Goal: Check status: Check status

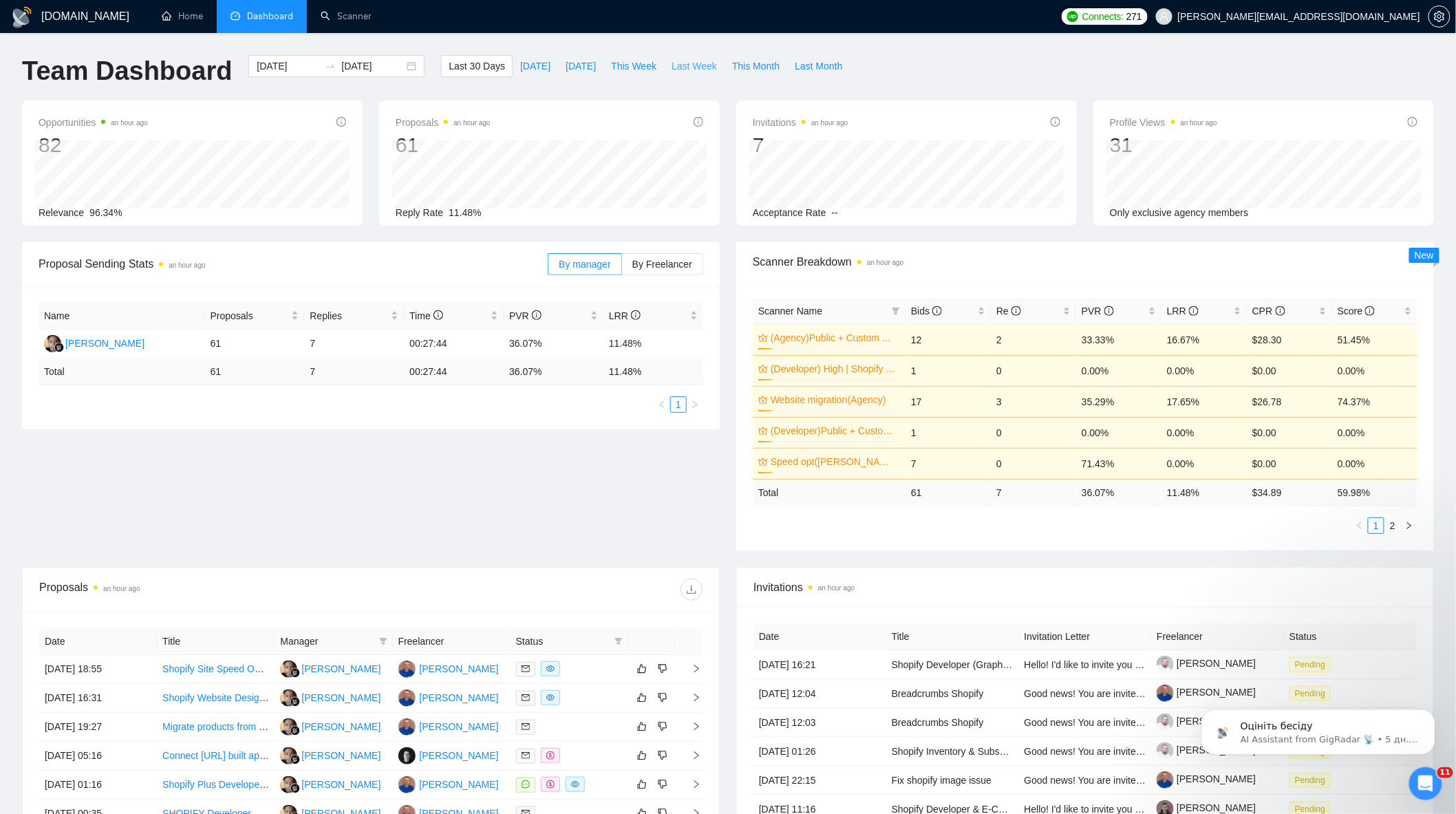
click at [672, 67] on span "Last Week" at bounding box center [694, 66] width 45 height 15
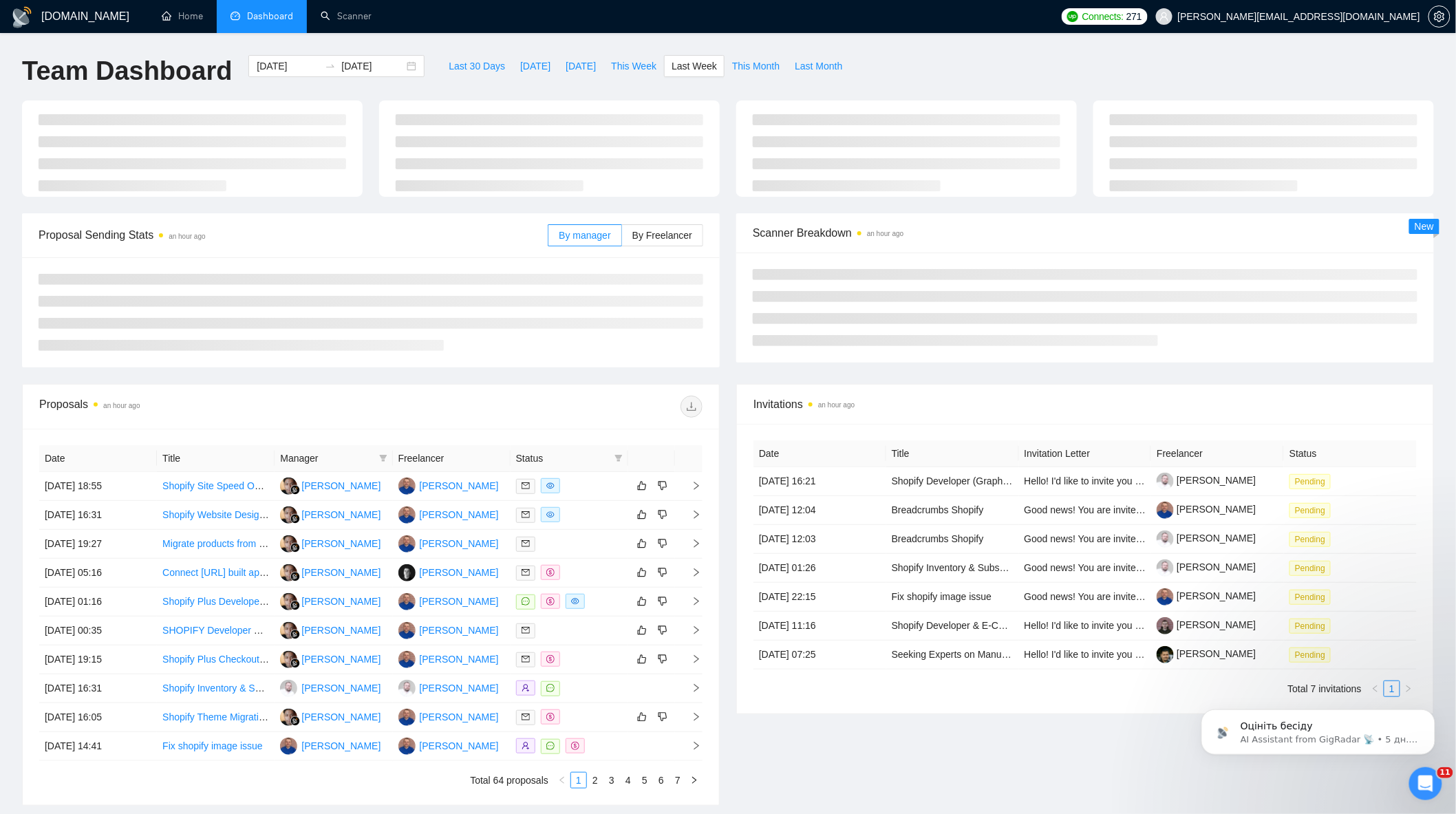
type input "[DATE]"
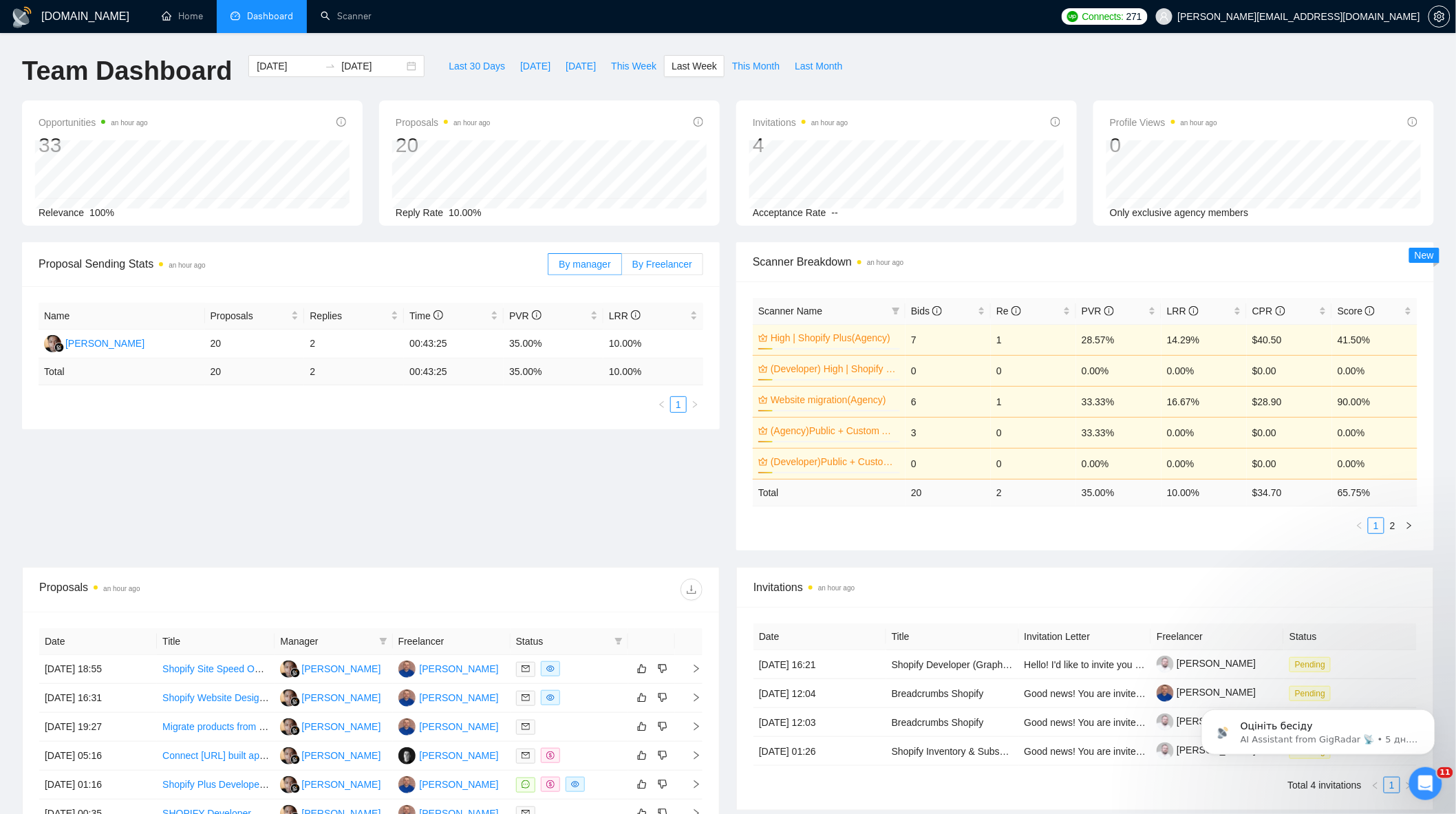
click at [674, 260] on span "By Freelancer" at bounding box center [662, 264] width 60 height 11
click at [622, 267] on input "By Freelancer" at bounding box center [622, 267] width 0 height 0
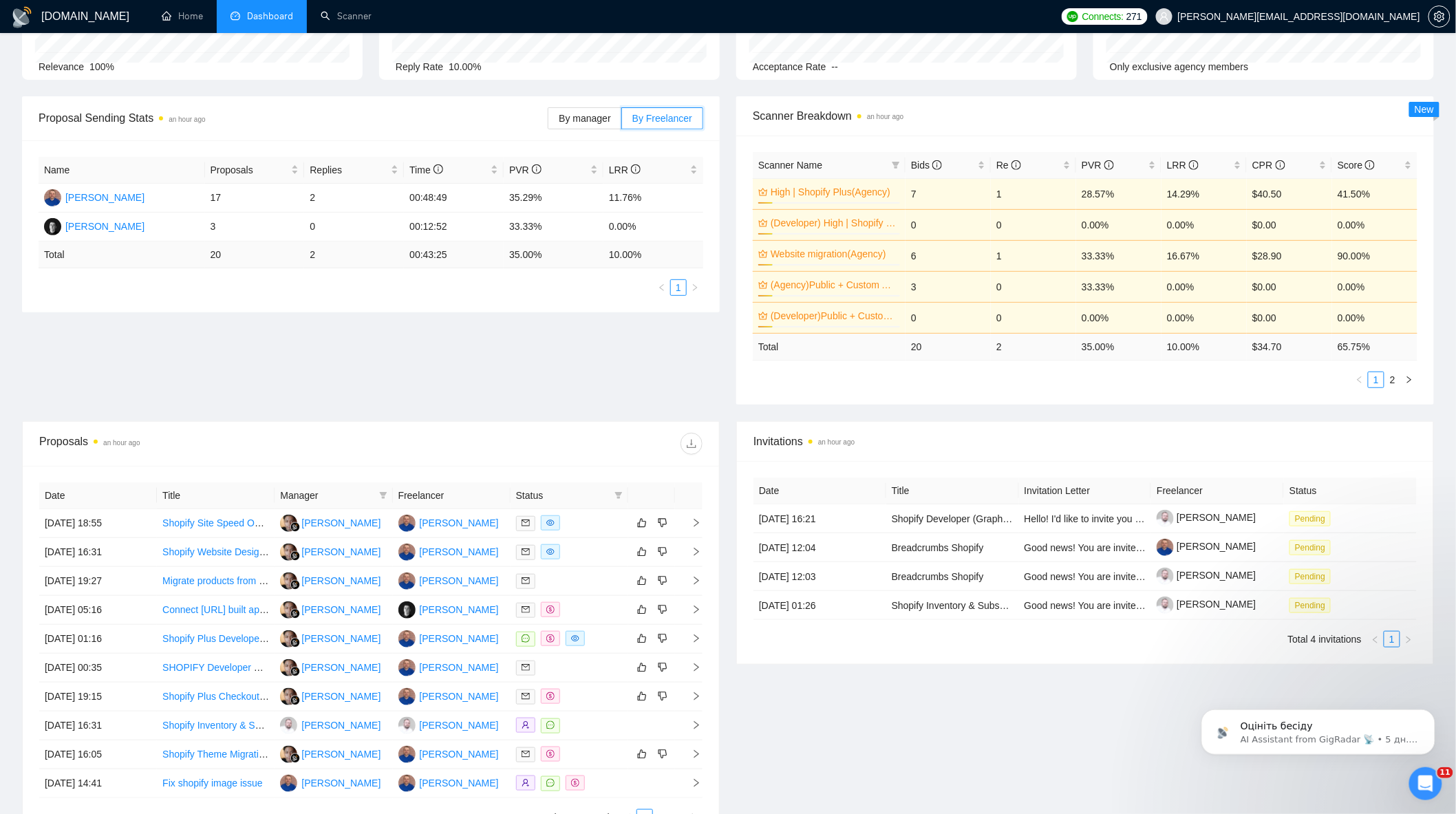
scroll to position [303, 0]
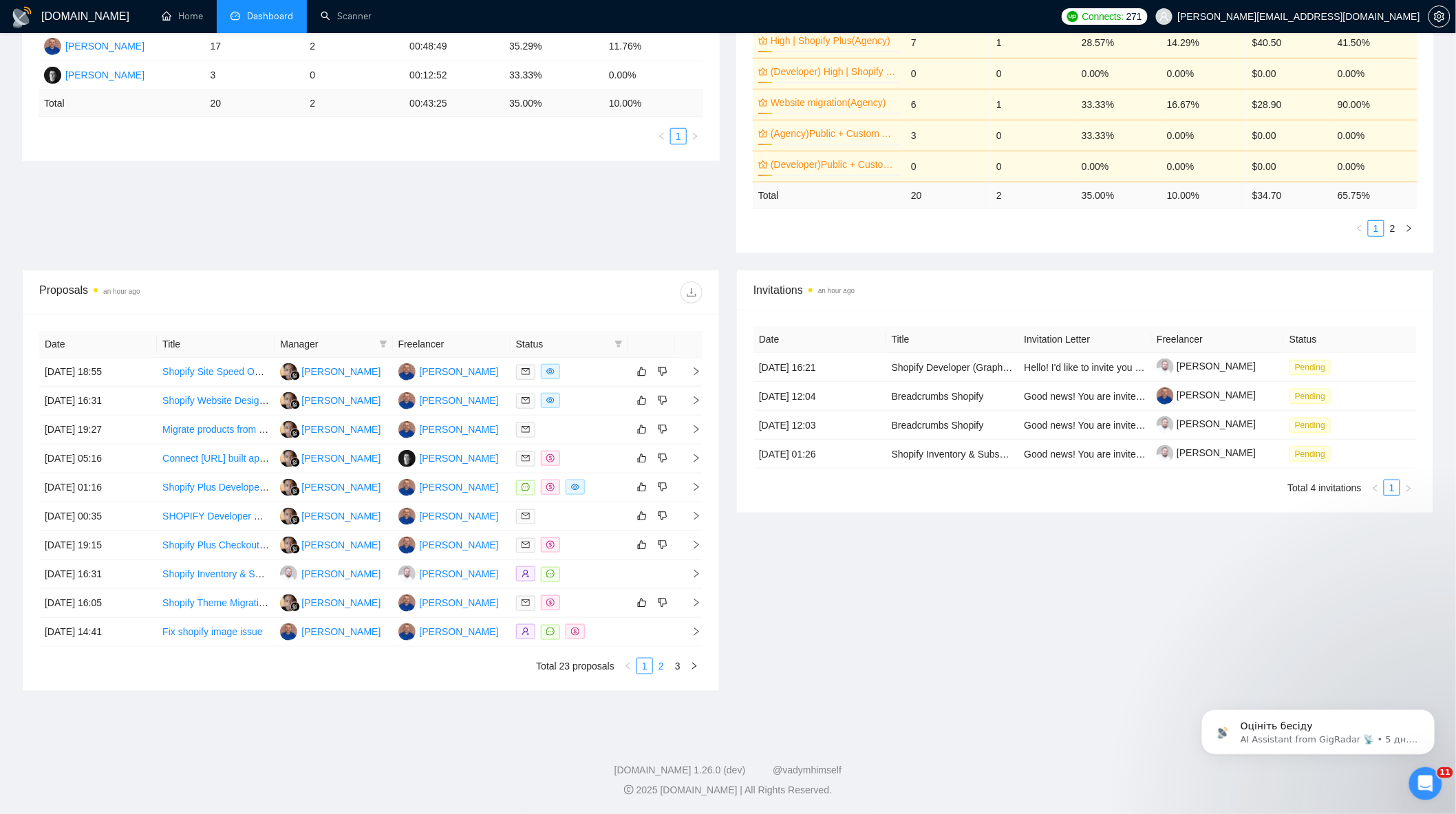
click at [661, 664] on link "2" at bounding box center [661, 666] width 15 height 15
click at [679, 666] on link "3" at bounding box center [678, 666] width 15 height 15
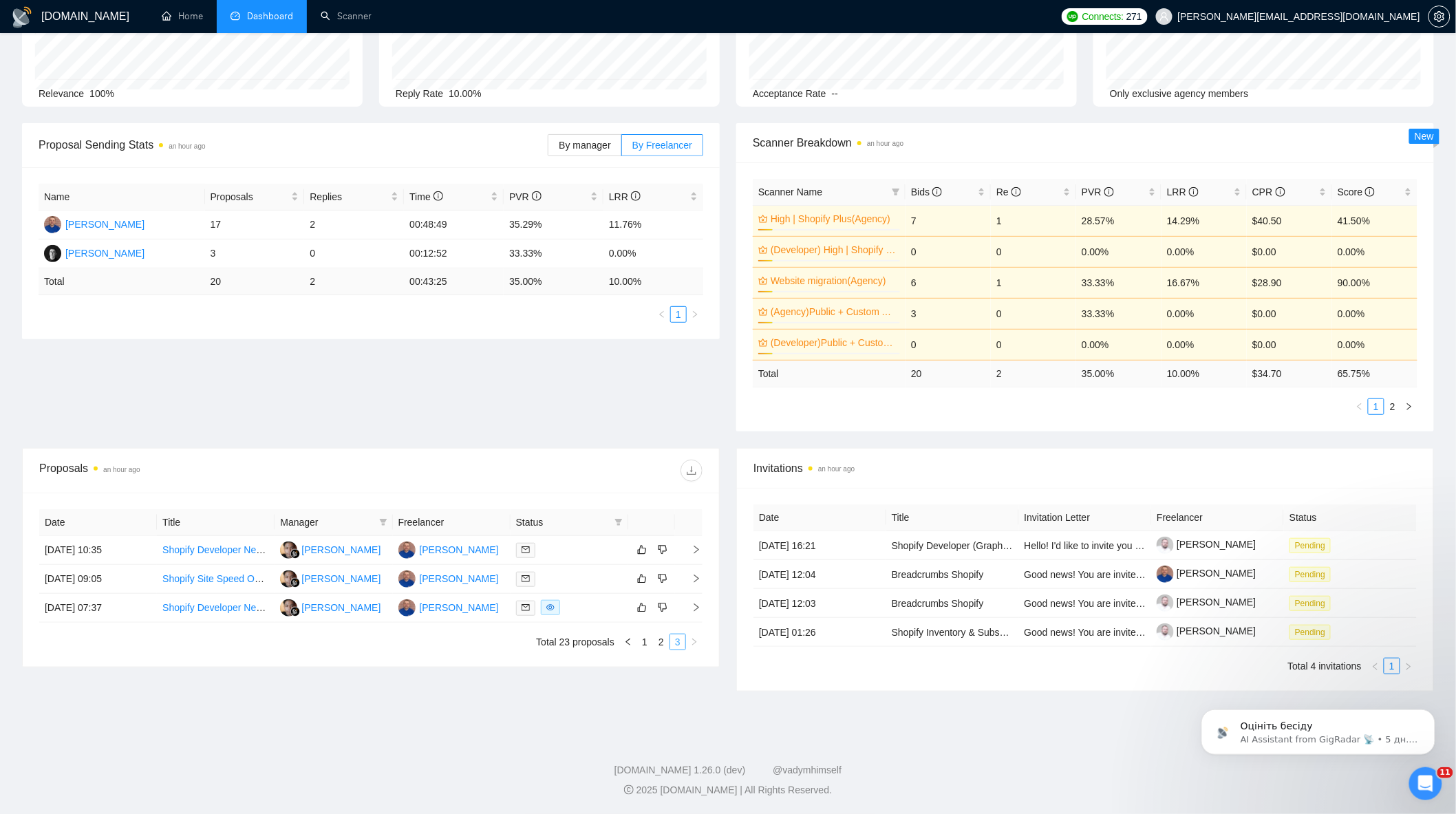
scroll to position [121, 0]
click at [667, 641] on link "2" at bounding box center [661, 642] width 15 height 15
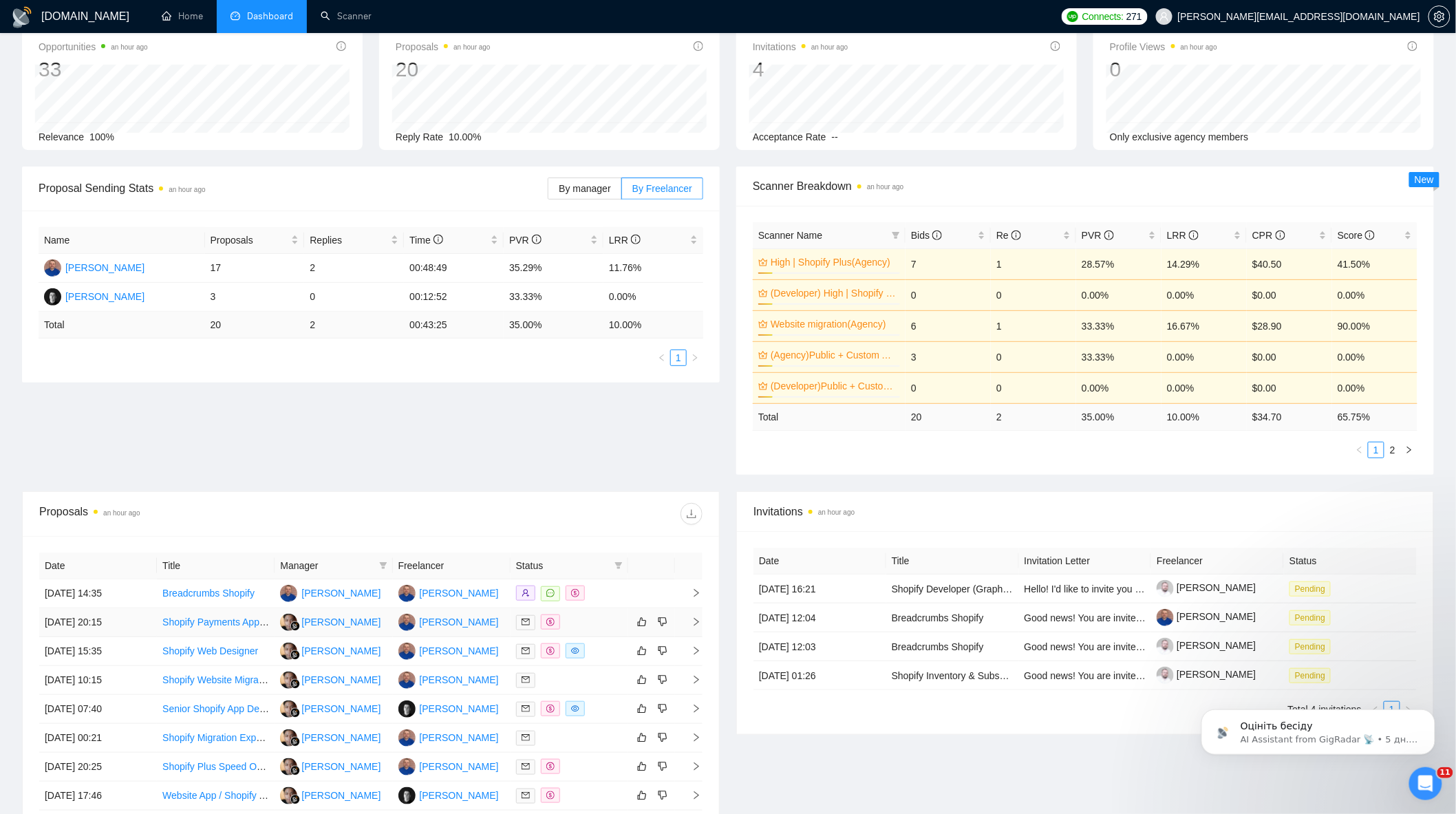
scroll to position [303, 0]
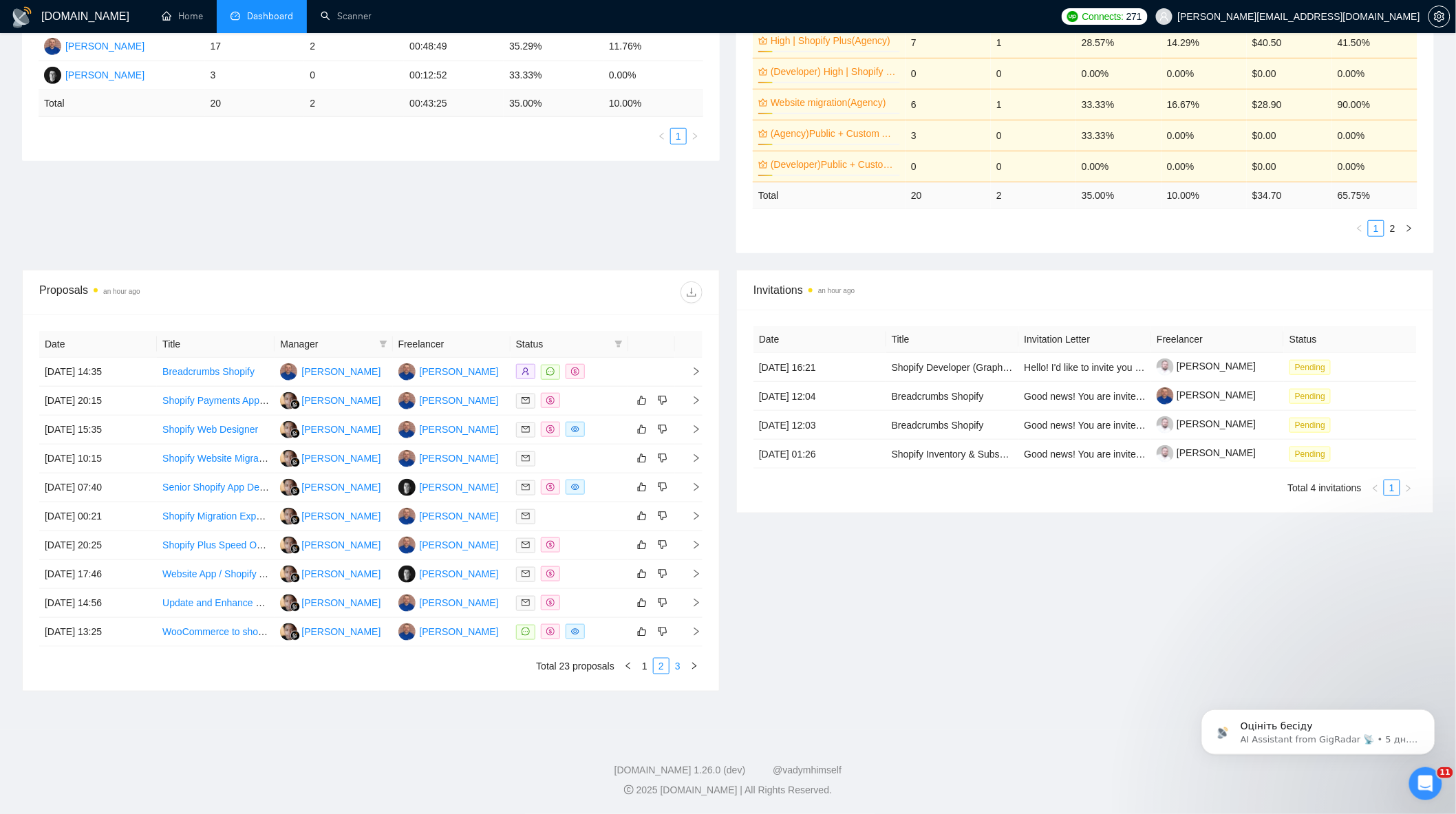
click at [672, 667] on link "3" at bounding box center [678, 666] width 15 height 15
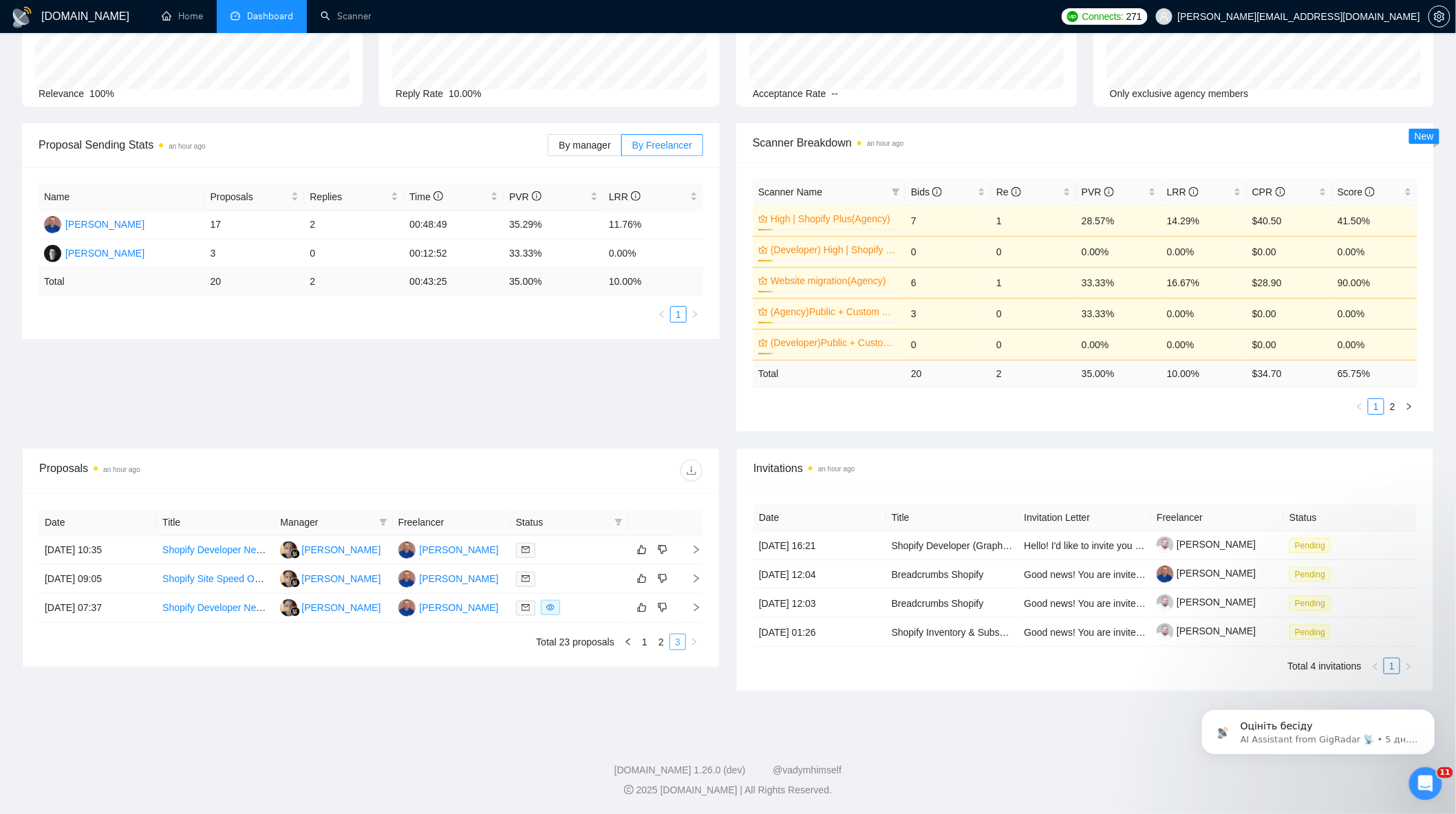
scroll to position [121, 0]
click at [647, 644] on link "1" at bounding box center [644, 642] width 15 height 15
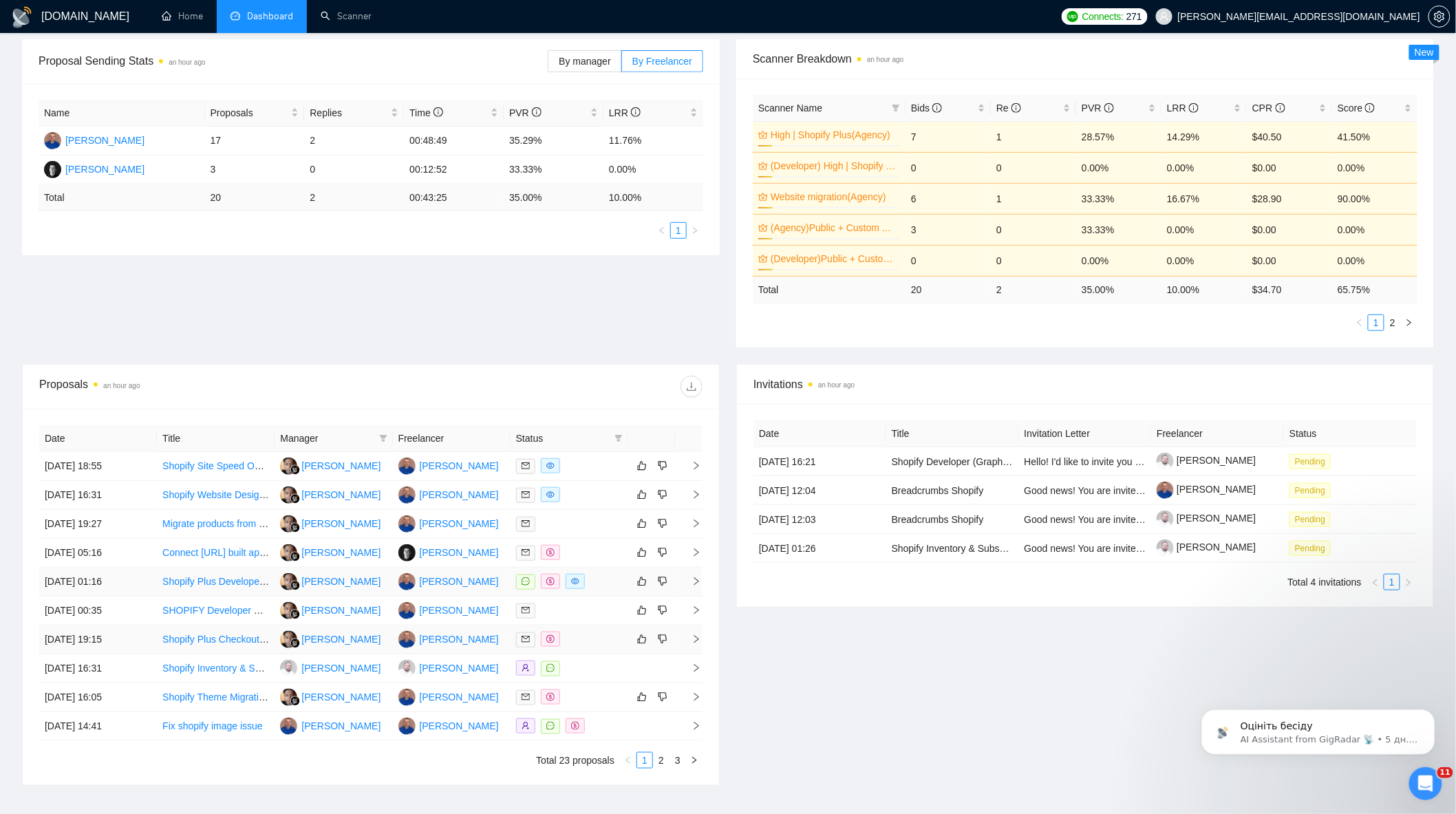
scroll to position [303, 0]
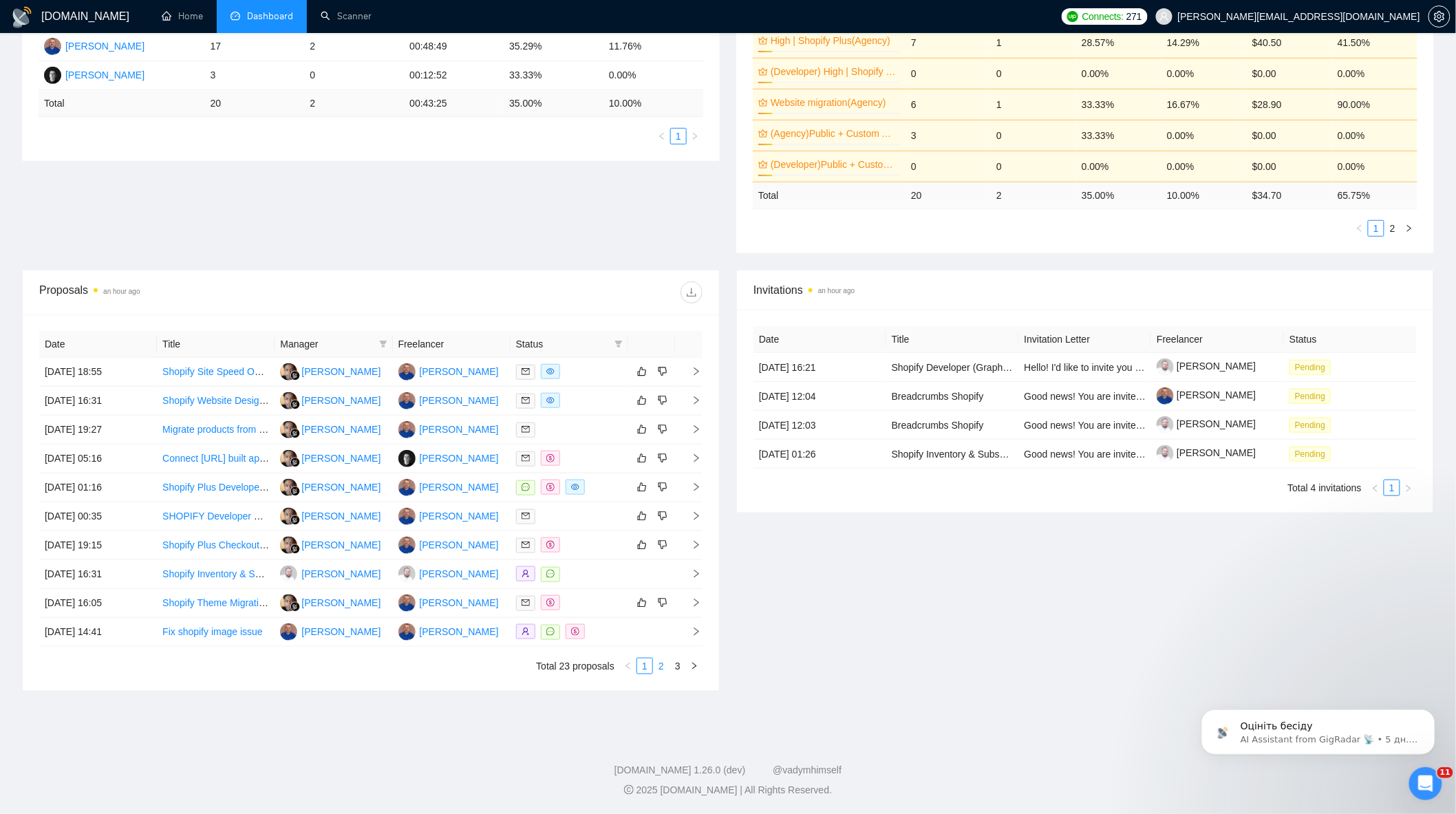
click at [657, 671] on link "2" at bounding box center [661, 666] width 15 height 15
click at [674, 665] on link "3" at bounding box center [678, 666] width 15 height 15
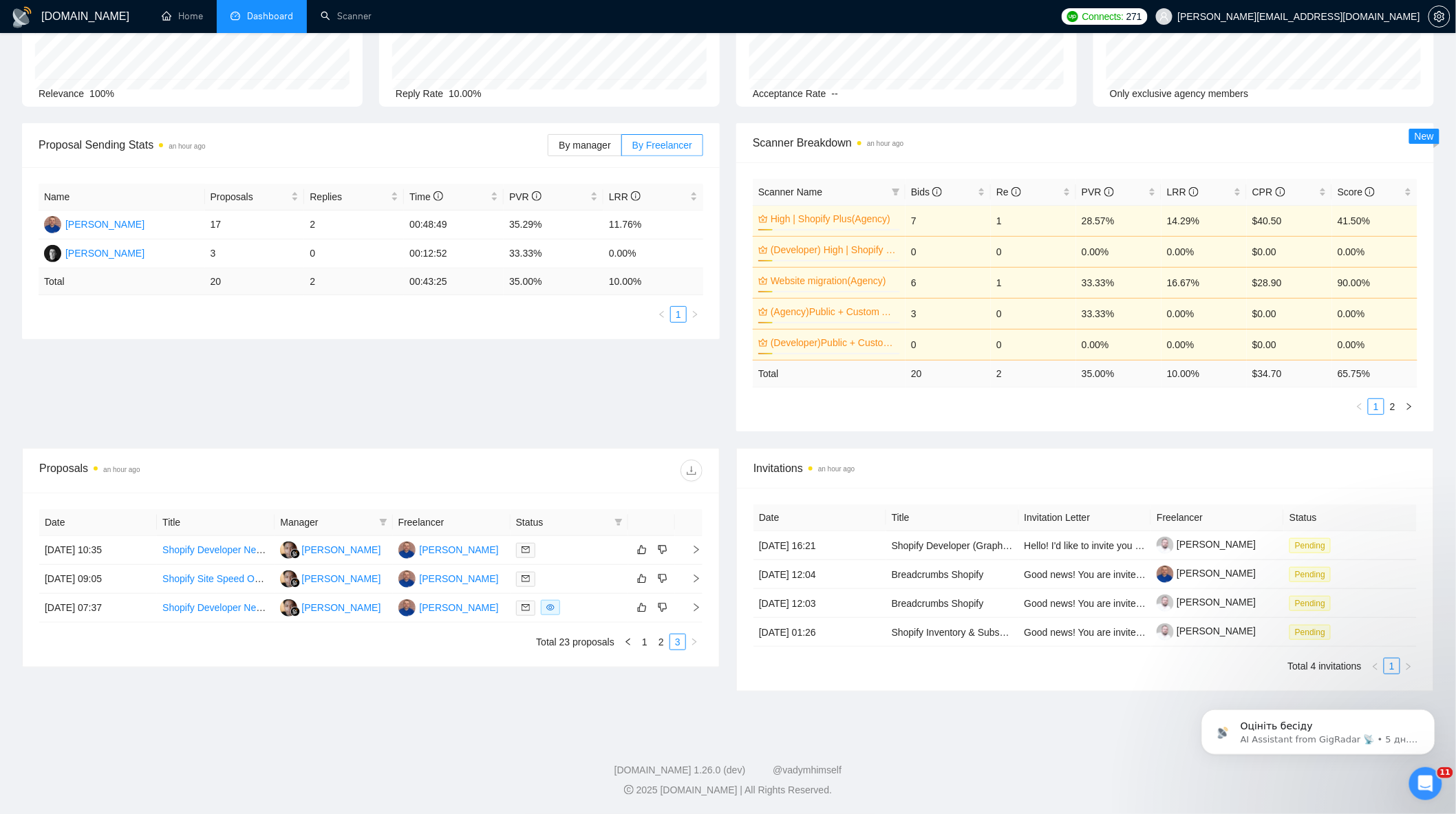
scroll to position [121, 0]
click at [665, 640] on link "2" at bounding box center [661, 642] width 15 height 15
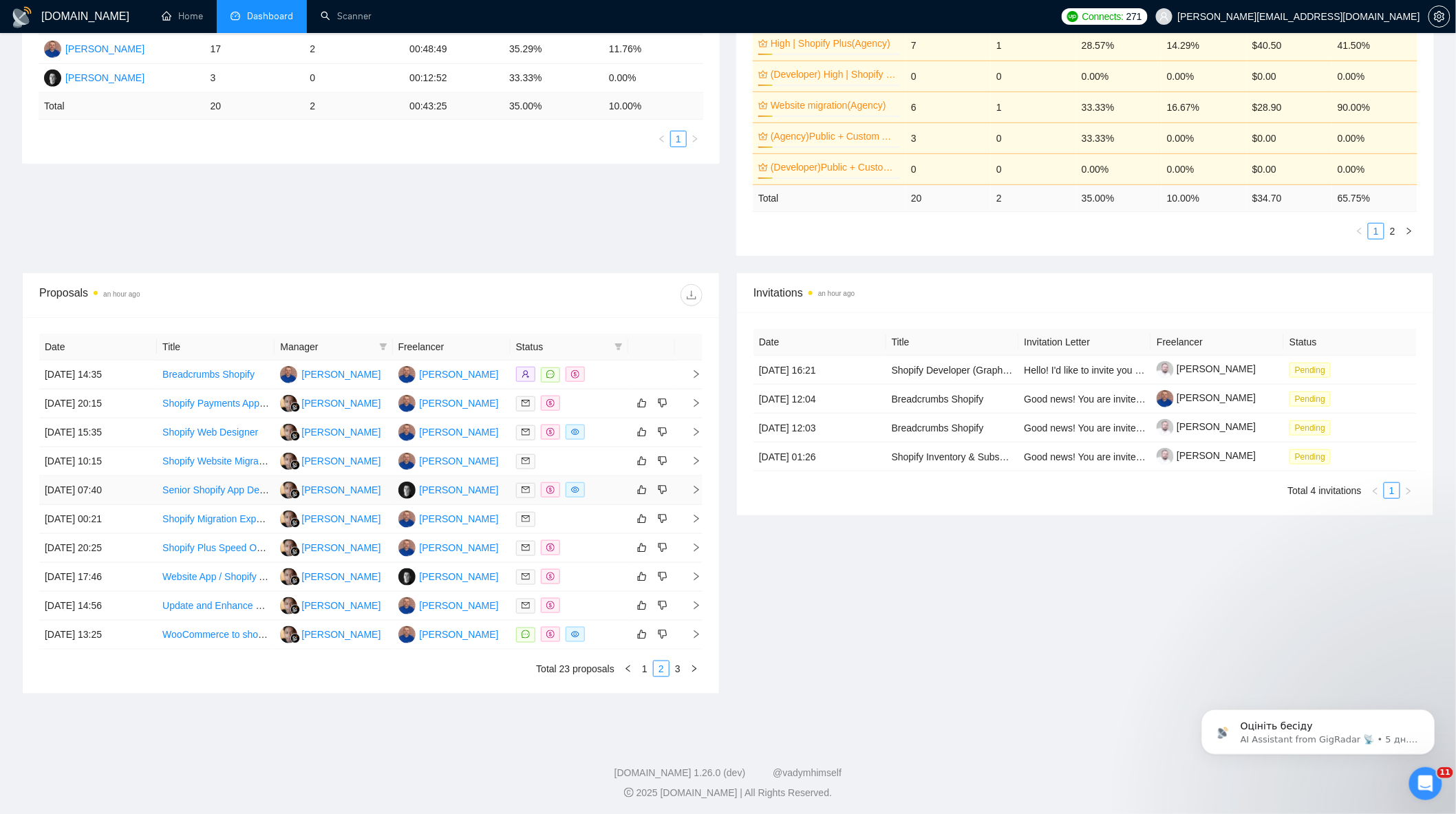
scroll to position [303, 0]
click at [638, 666] on link "1" at bounding box center [644, 666] width 15 height 15
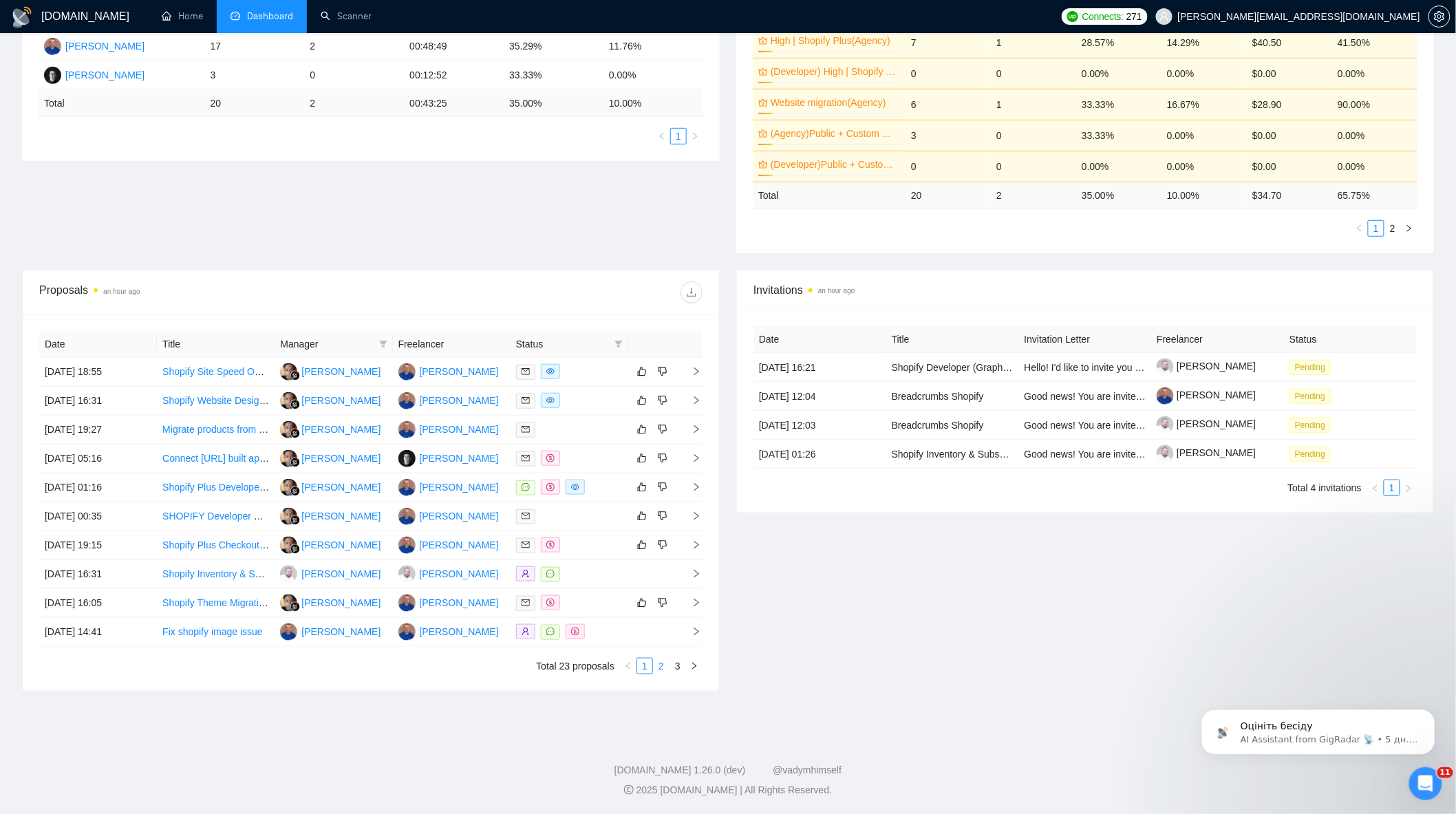
click at [656, 670] on link "2" at bounding box center [661, 666] width 15 height 15
